Goal: Task Accomplishment & Management: Manage account settings

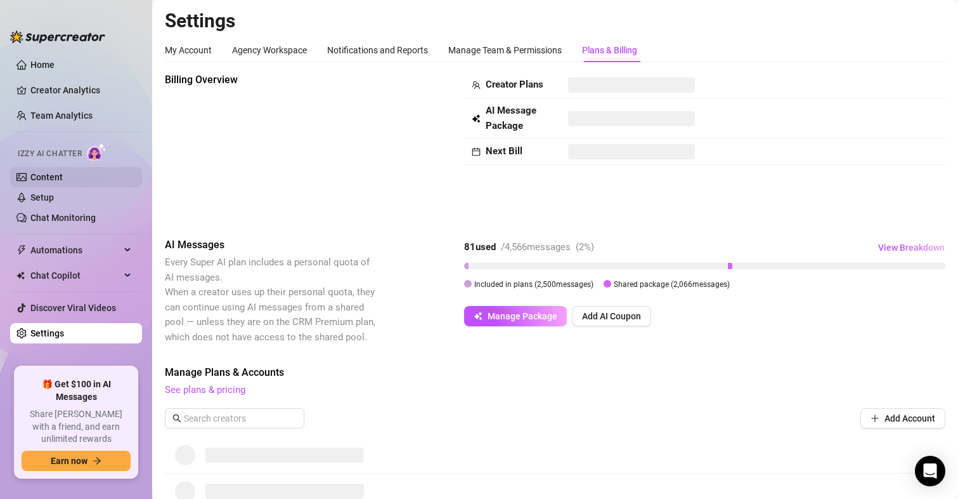
click at [39, 177] on link "Content" at bounding box center [46, 177] width 32 height 10
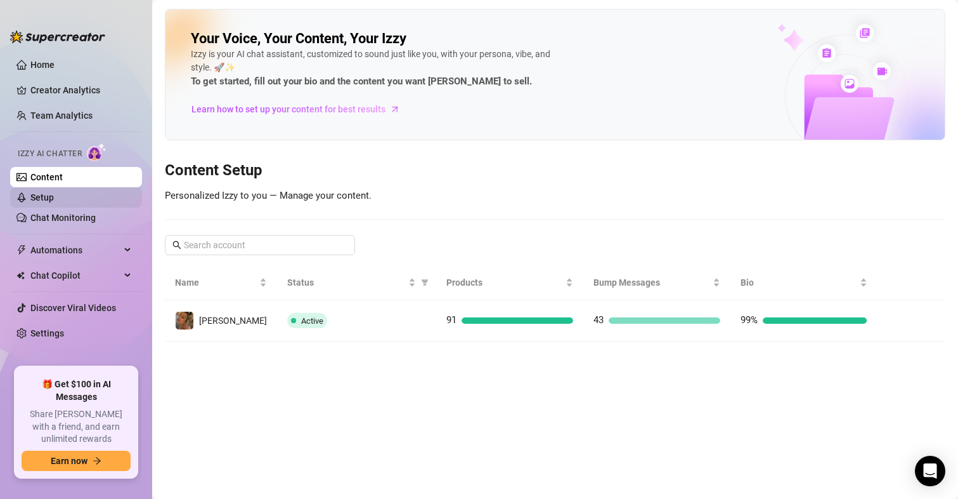
click at [47, 194] on link "Setup" at bounding box center [41, 197] width 23 height 10
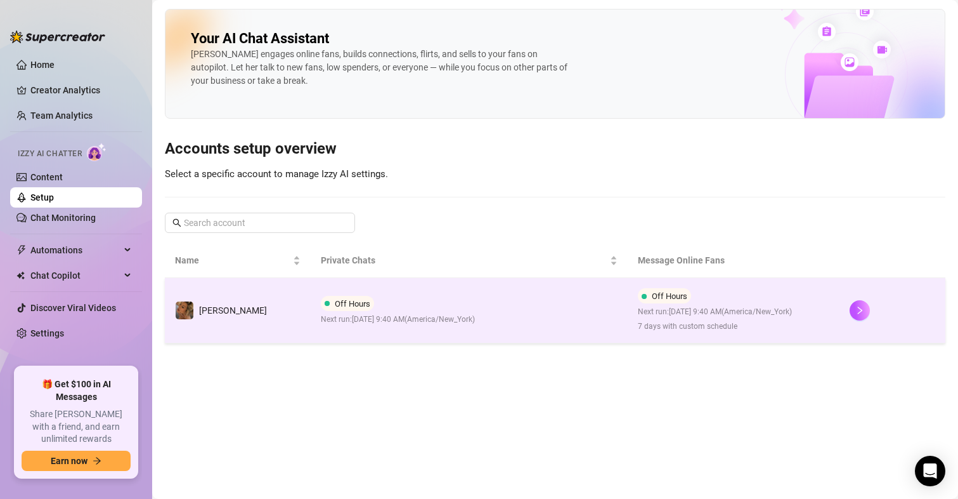
click at [689, 332] on span "7 days with custom schedule" at bounding box center [715, 326] width 154 height 12
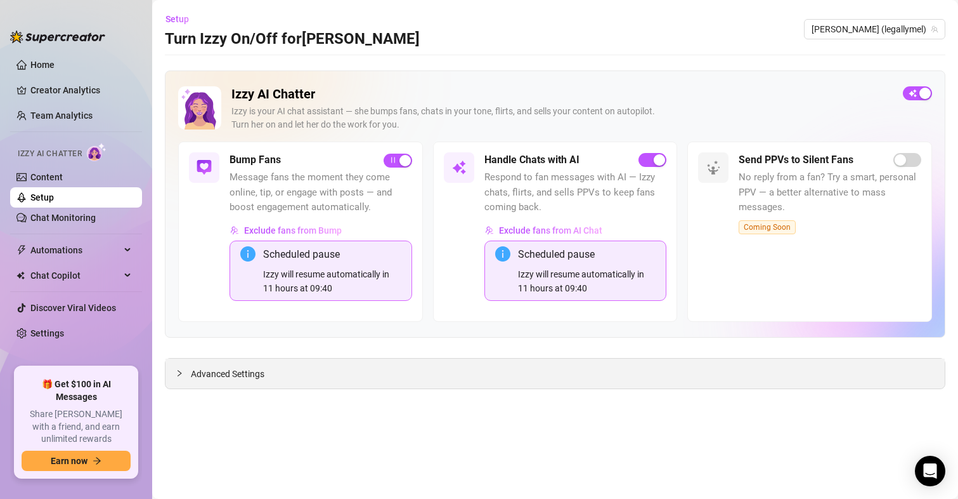
click at [251, 374] on span "Advanced Settings" at bounding box center [228, 374] width 74 height 14
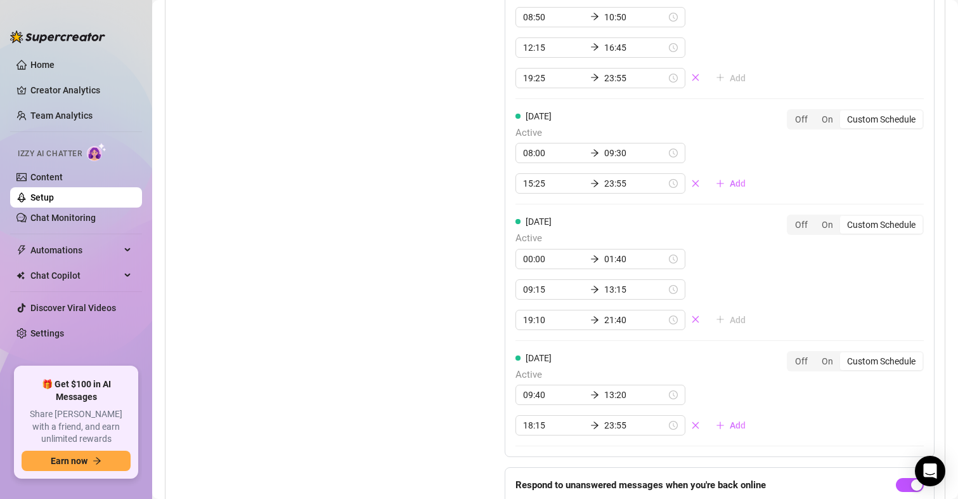
scroll to position [1624, 0]
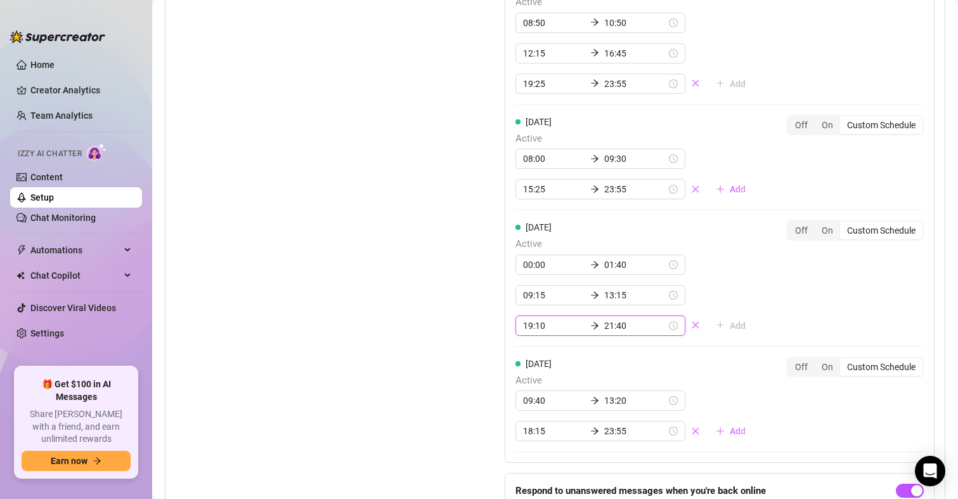
click at [604, 323] on input "21:40" at bounding box center [635, 325] width 62 height 14
click at [576, 375] on div "22" at bounding box center [573, 379] width 30 height 18
type input "22:40"
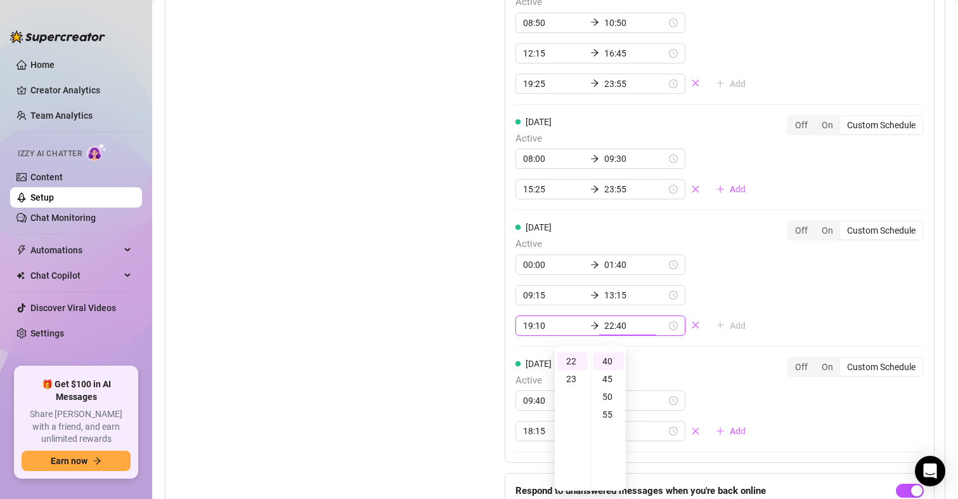
scroll to position [39, 0]
click at [688, 374] on span "Active" at bounding box center [636, 380] width 240 height 15
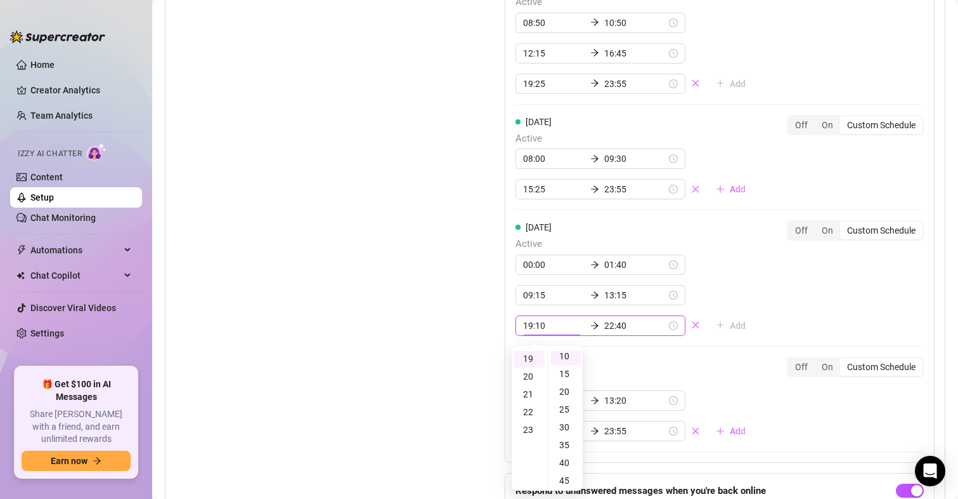
scroll to position [36, 0]
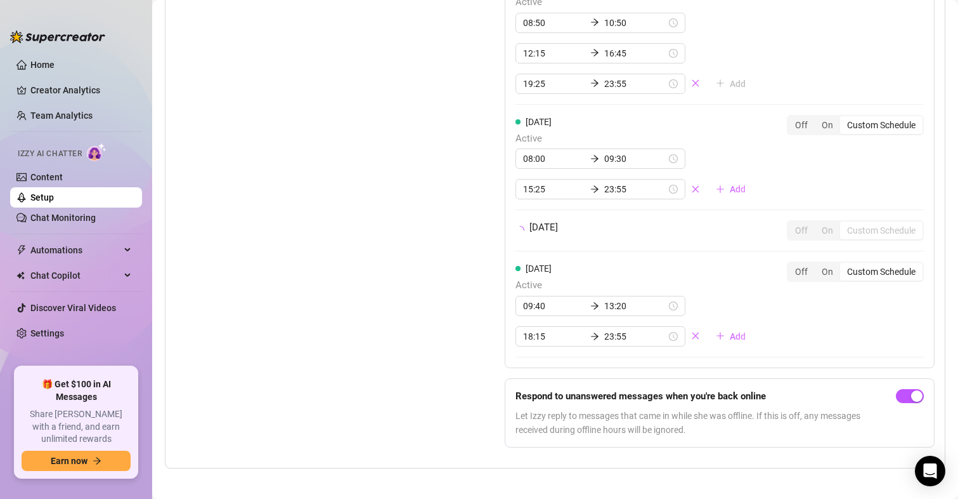
click at [688, 374] on div "[DATE] Active 00:00 01:35 08:55 15:30 17:05 22:55 Add Off On Custom Schedule [D…" at bounding box center [720, 38] width 430 height 837
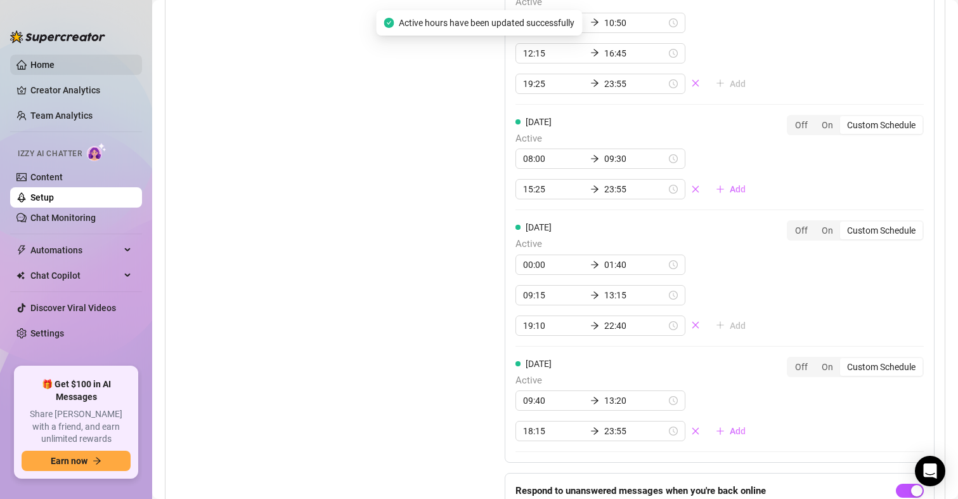
click at [32, 65] on link "Home" at bounding box center [42, 65] width 24 height 10
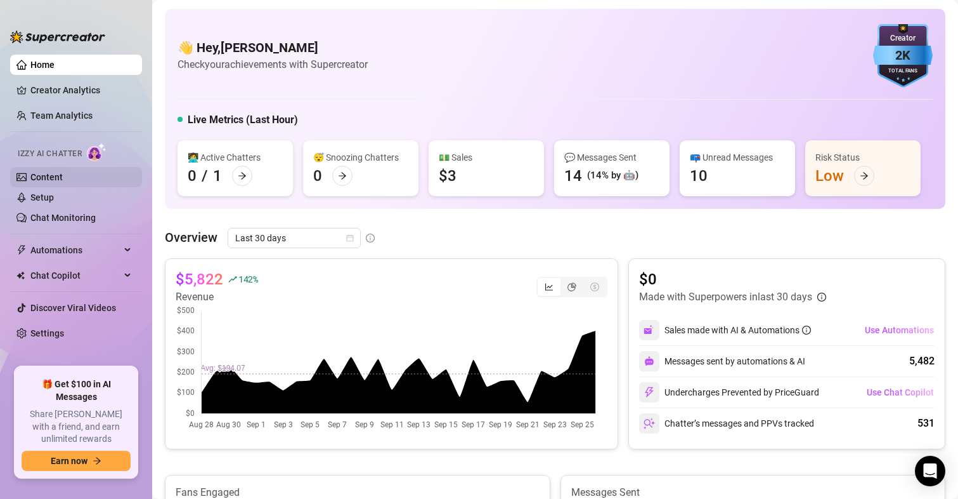
click at [57, 172] on link "Content" at bounding box center [46, 177] width 32 height 10
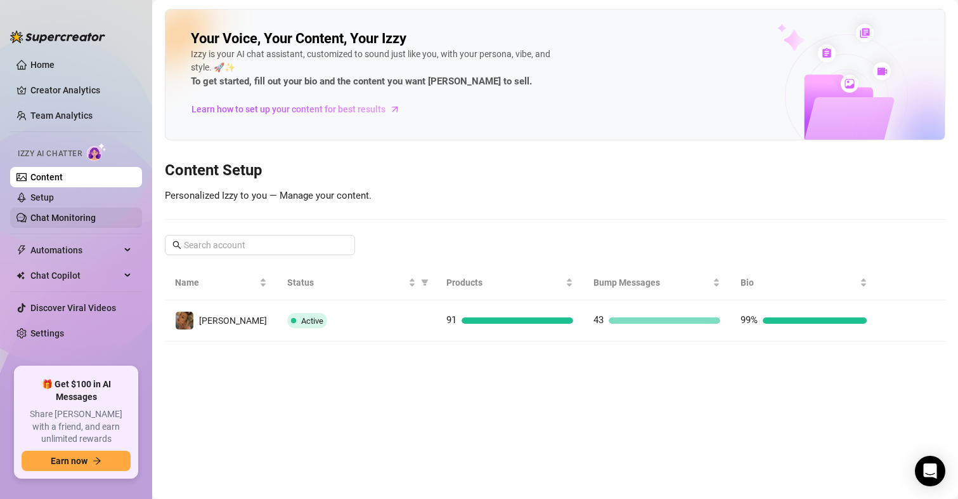
click at [56, 222] on link "Chat Monitoring" at bounding box center [62, 217] width 65 height 10
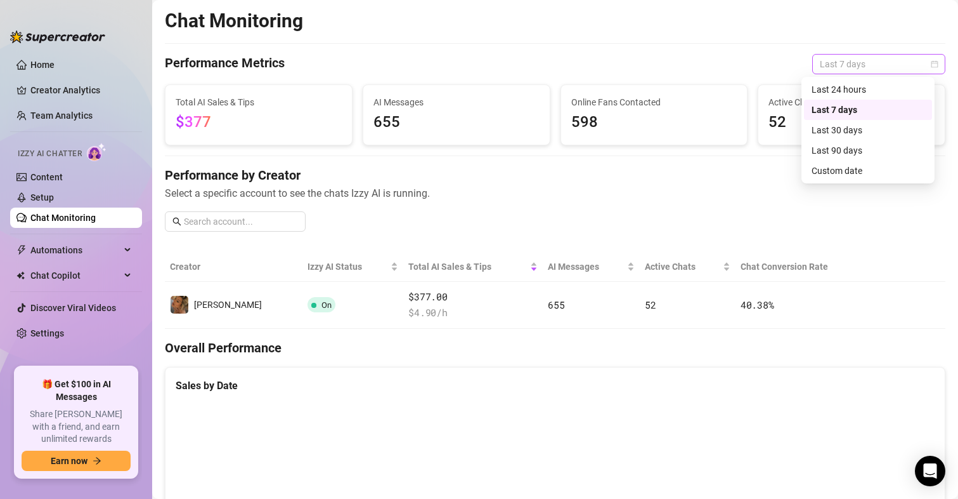
click at [929, 57] on div "Last 7 days" at bounding box center [879, 64] width 133 height 20
click at [884, 132] on div "Last 30 days" at bounding box center [868, 130] width 113 height 14
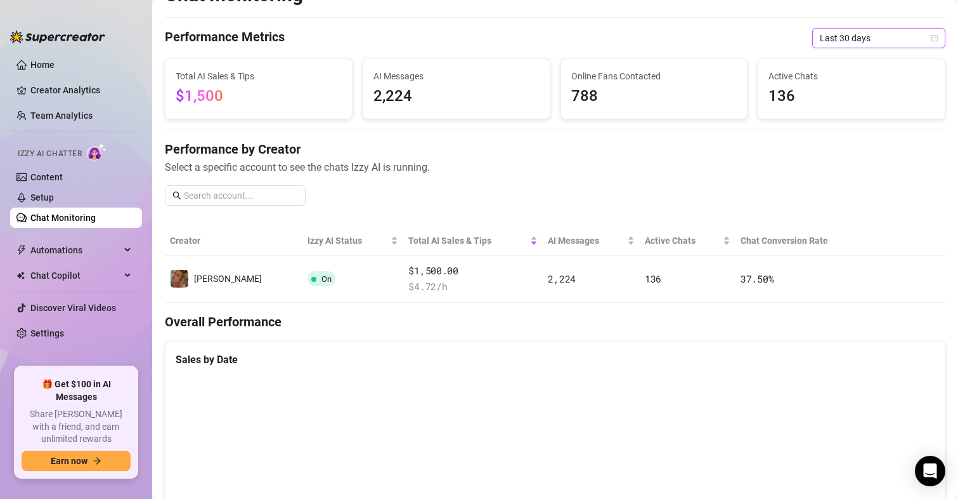
scroll to position [25, 0]
click at [48, 194] on link "Setup" at bounding box center [41, 197] width 23 height 10
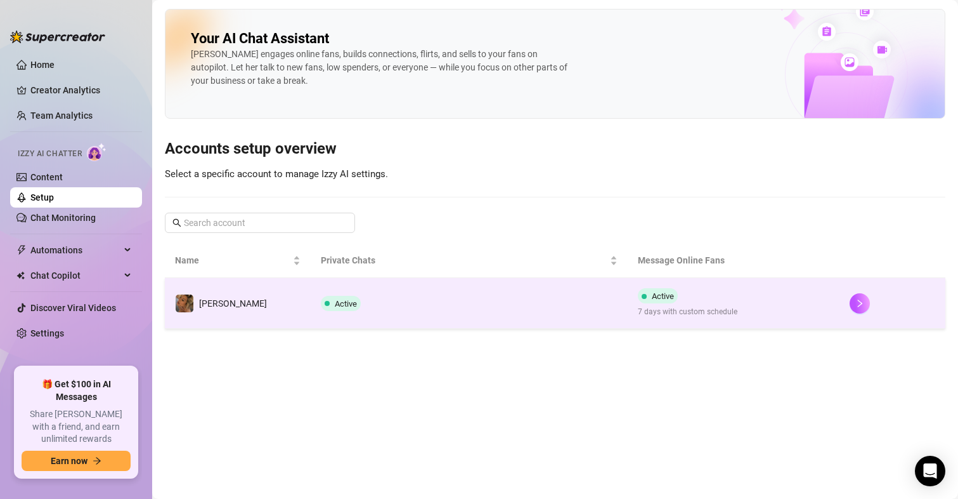
click at [676, 318] on span "7 days with custom schedule" at bounding box center [688, 312] width 100 height 12
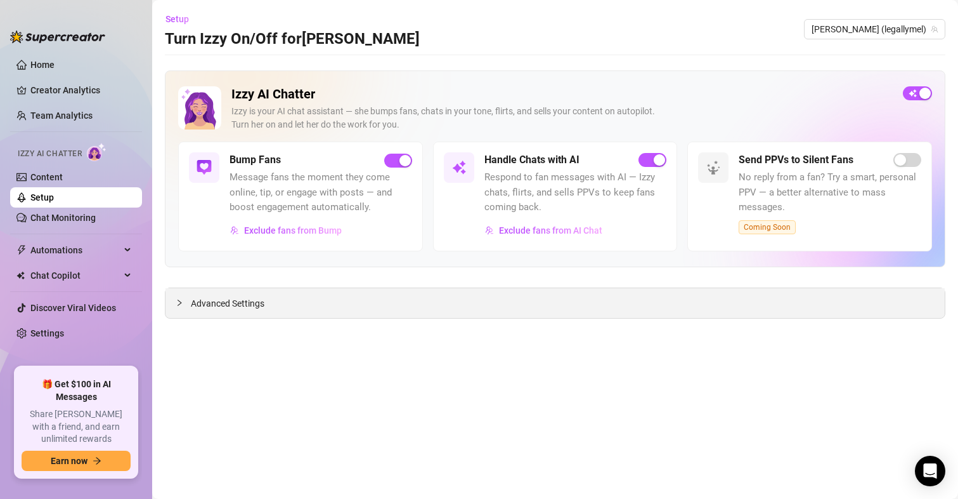
click at [268, 300] on div "Advanced Settings" at bounding box center [556, 303] width 780 height 30
click at [246, 299] on span "Advanced Settings" at bounding box center [228, 303] width 74 height 14
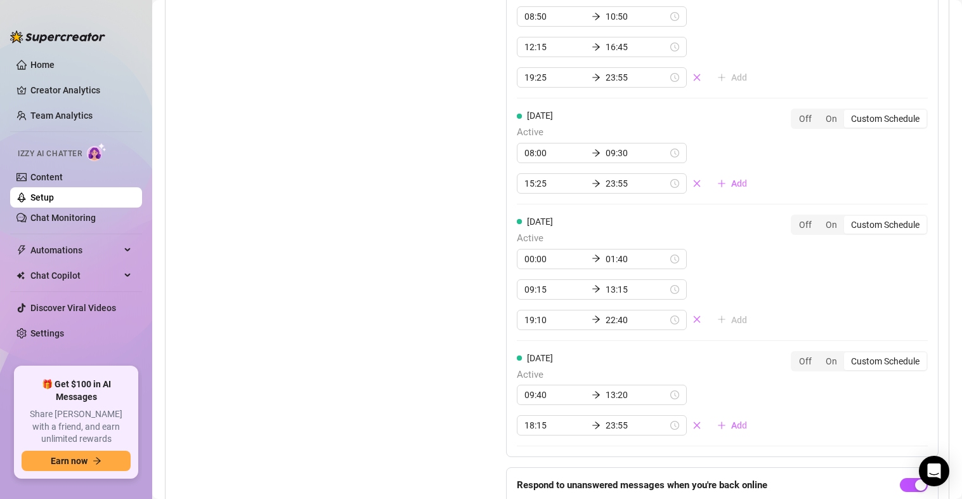
scroll to position [1546, 0]
